Goal: Task Accomplishment & Management: Use online tool/utility

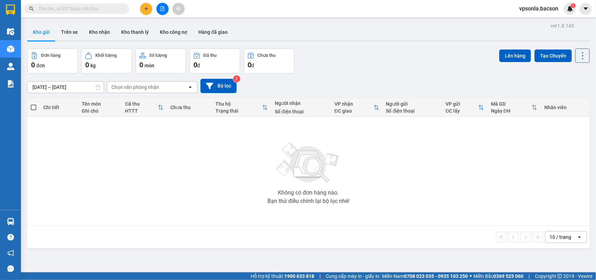
click at [162, 7] on icon "file-add" at bounding box center [162, 8] width 5 height 5
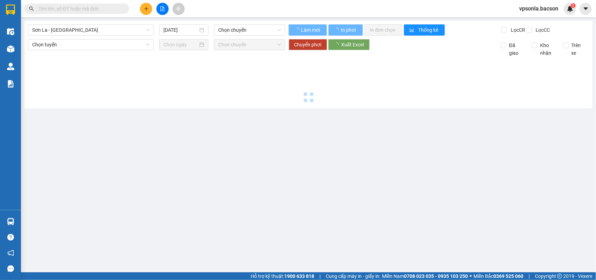
type input "[DATE]"
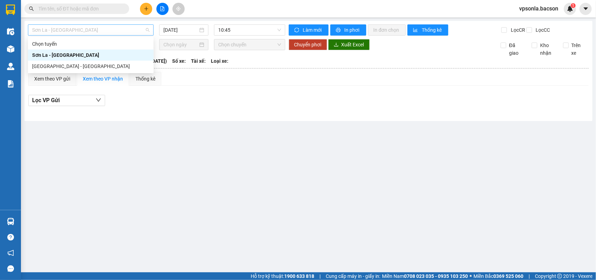
click at [90, 32] on span "Sơn La - [GEOGRAPHIC_DATA]" at bounding box center [90, 30] width 117 height 10
click at [53, 66] on div "[GEOGRAPHIC_DATA] - [GEOGRAPHIC_DATA]" at bounding box center [90, 66] width 117 height 8
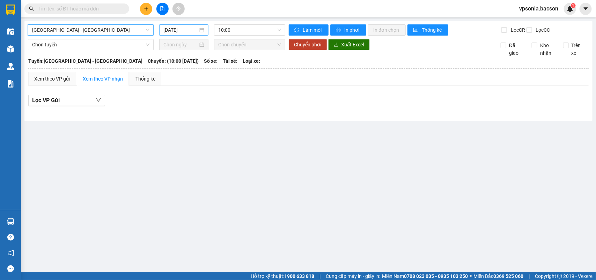
click at [180, 31] on input "[DATE]" at bounding box center [180, 30] width 35 height 8
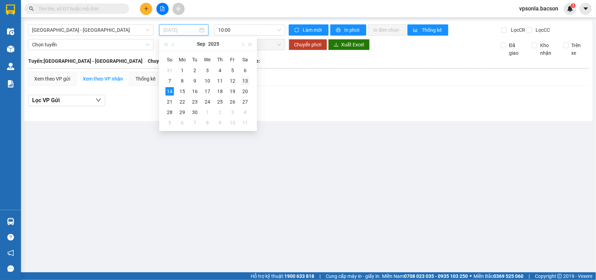
click at [245, 79] on div "13" at bounding box center [245, 81] width 8 height 8
type input "[DATE]"
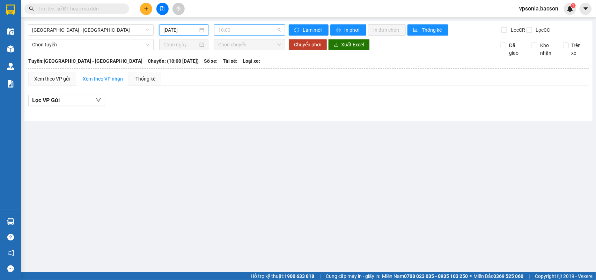
click at [259, 30] on span "10:00" at bounding box center [249, 30] width 62 height 10
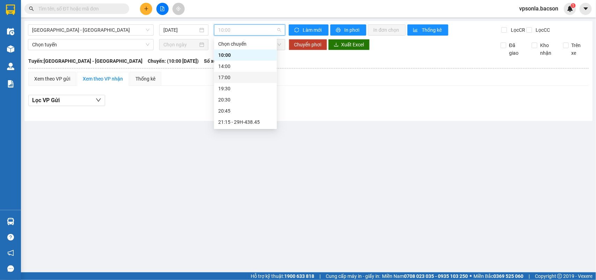
scroll to position [22, 0]
click at [248, 120] on div "23:00 - 29H-438.45" at bounding box center [245, 123] width 54 height 8
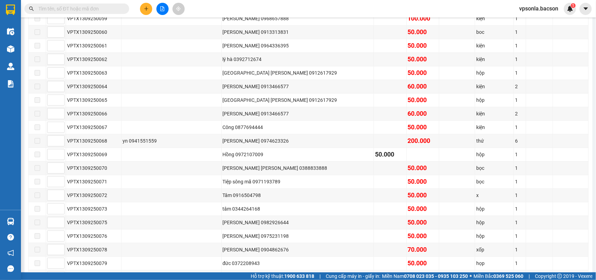
scroll to position [795, 0]
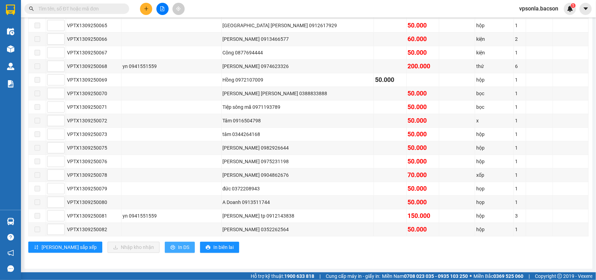
click at [178, 248] on span "In DS" at bounding box center [183, 248] width 11 height 8
